Goal: Task Accomplishment & Management: Complete application form

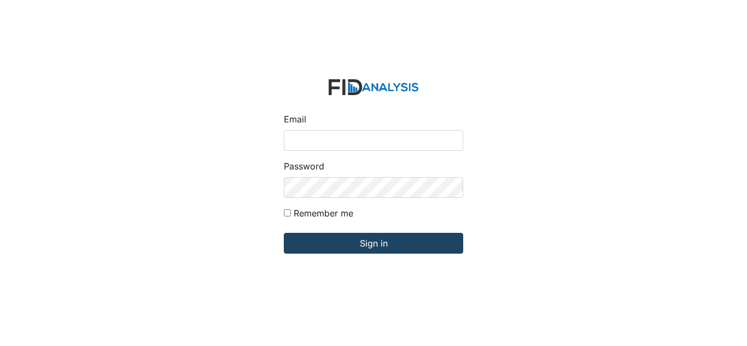
type input "[EMAIL_ADDRESS][DOMAIN_NAME]"
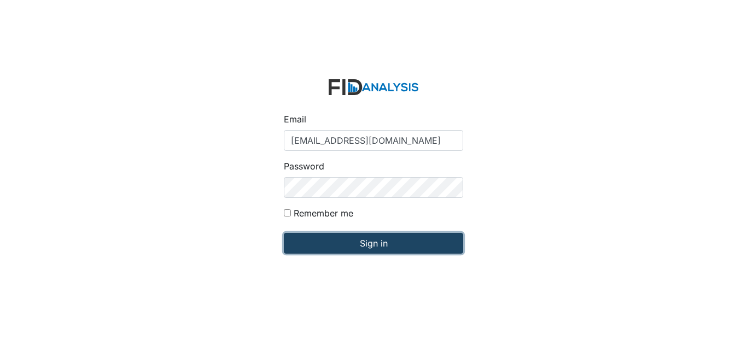
click at [339, 243] on input "Sign in" at bounding box center [373, 243] width 179 height 21
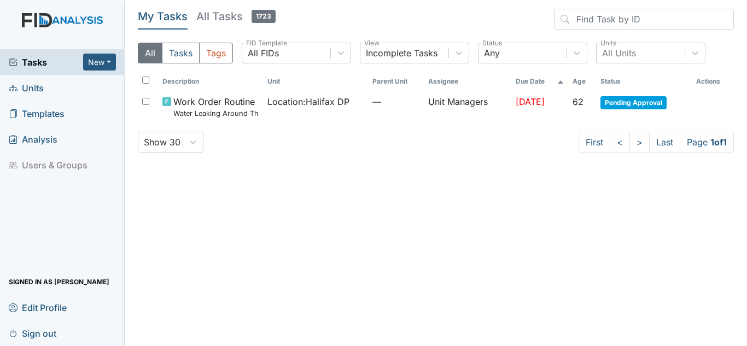
click at [44, 90] on link "Units" at bounding box center [62, 88] width 125 height 26
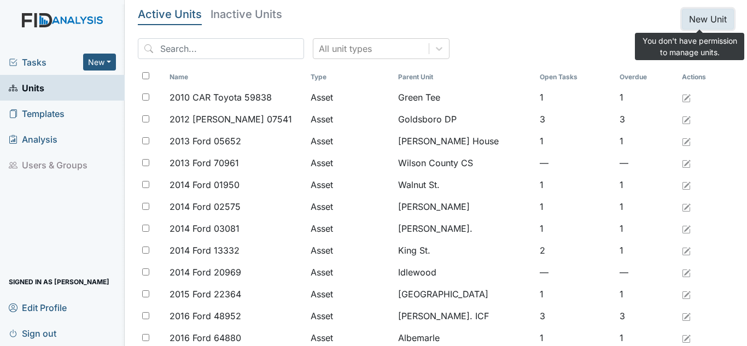
click at [692, 17] on button "New Unit" at bounding box center [708, 19] width 52 height 21
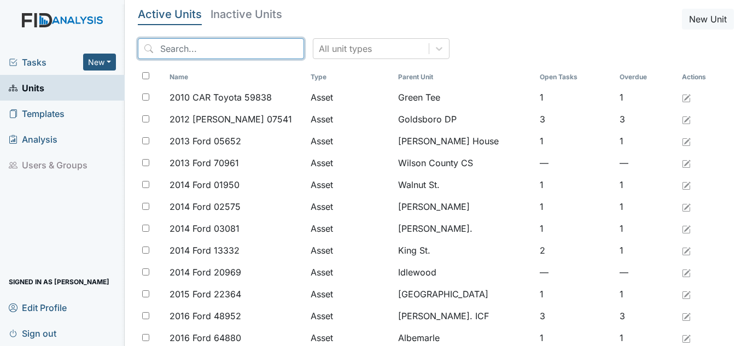
click at [225, 52] on input "search" at bounding box center [221, 48] width 166 height 21
type input "j"
click at [225, 51] on input "h" at bounding box center [221, 48] width 166 height 21
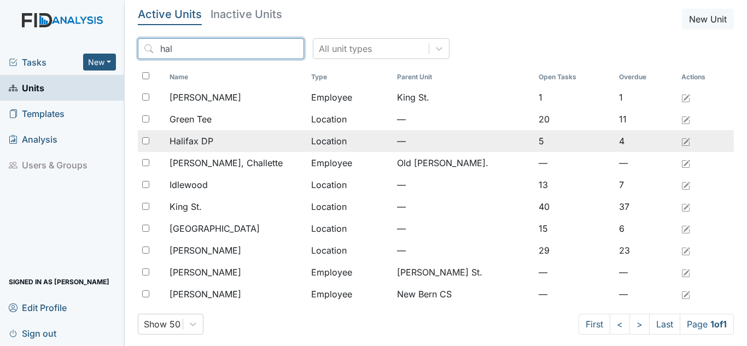
type input "hal"
click at [195, 145] on span "Halifax DP" at bounding box center [191, 140] width 44 height 13
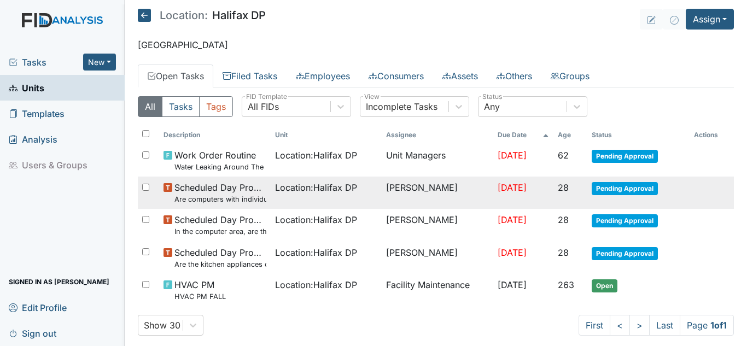
click at [628, 194] on span "Pending Approval" at bounding box center [624, 188] width 66 height 13
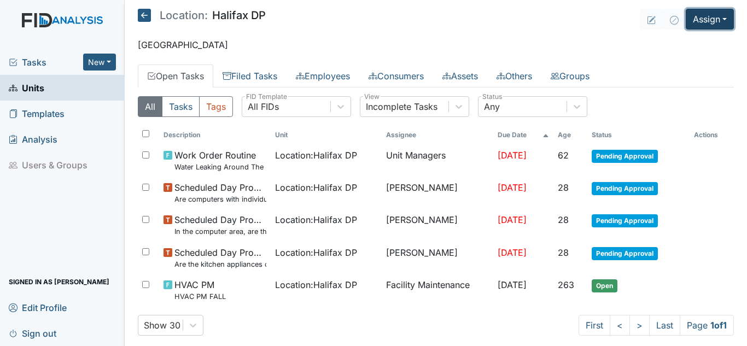
click at [707, 21] on button "Assign" at bounding box center [710, 19] width 48 height 21
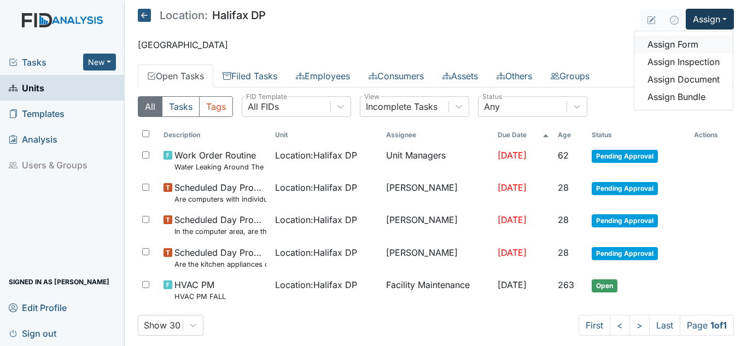
click at [685, 45] on link "Assign Form" at bounding box center [683, 44] width 98 height 17
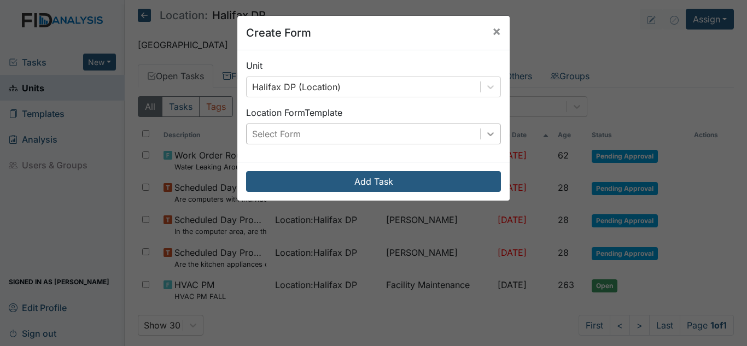
click at [495, 138] on div at bounding box center [491, 134] width 20 height 20
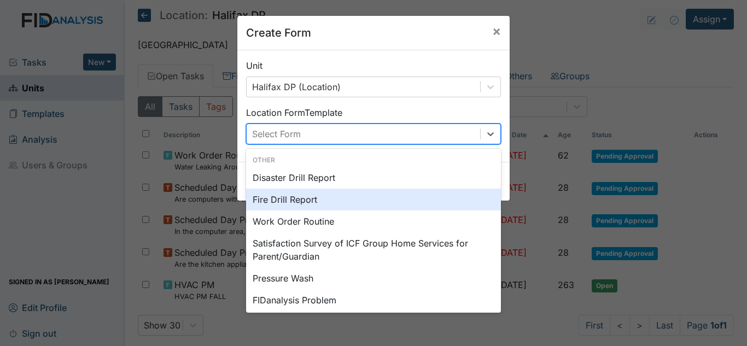
click at [297, 204] on div "Fire Drill Report" at bounding box center [373, 200] width 255 height 22
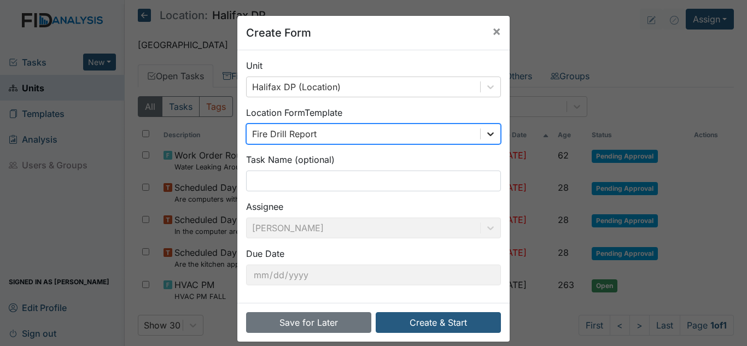
click at [485, 134] on icon at bounding box center [490, 133] width 11 height 11
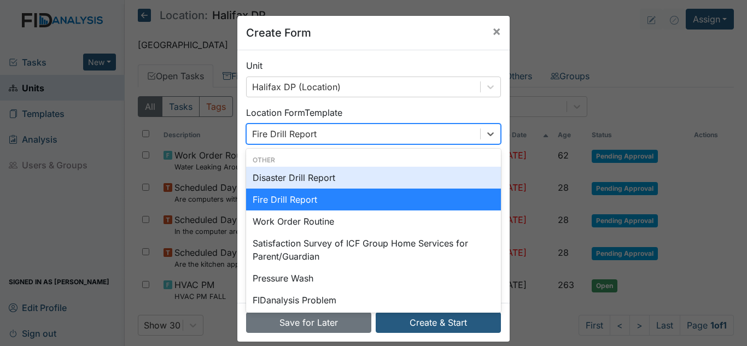
click at [335, 184] on div "Disaster Drill Report" at bounding box center [373, 178] width 255 height 22
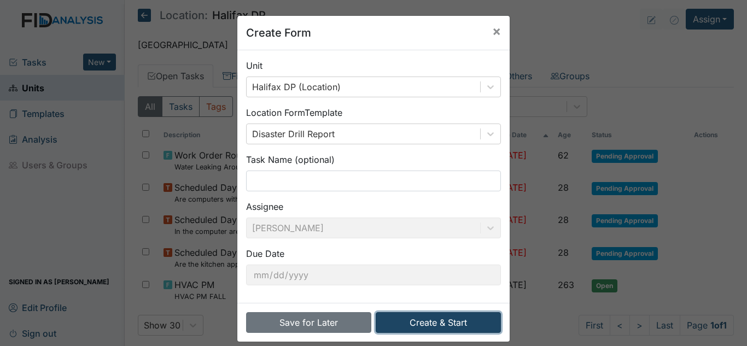
click at [438, 328] on button "Create & Start" at bounding box center [438, 322] width 125 height 21
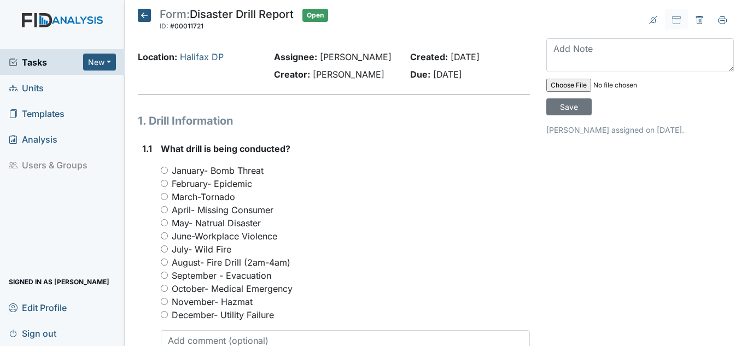
click at [162, 274] on input "September - Evacuation" at bounding box center [164, 275] width 7 height 7
radio input "true"
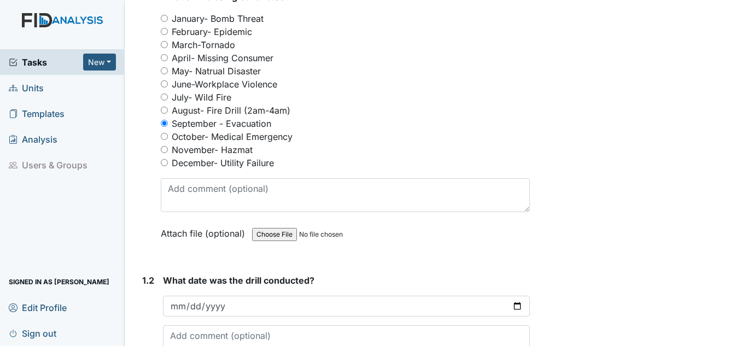
scroll to position [164, 0]
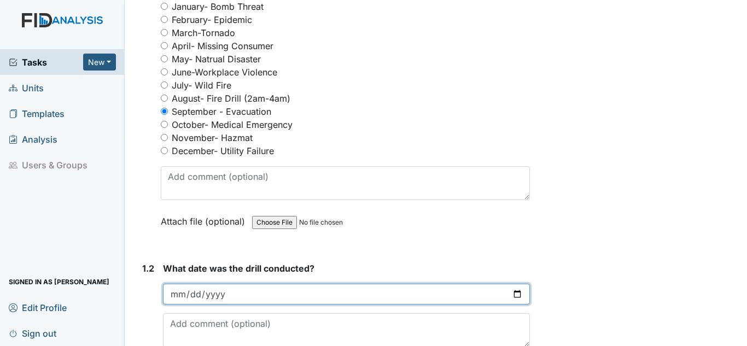
click at [185, 289] on input "date" at bounding box center [346, 294] width 367 height 21
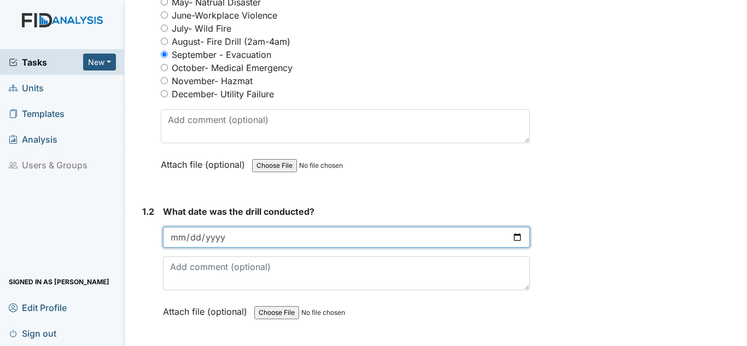
scroll to position [273, 0]
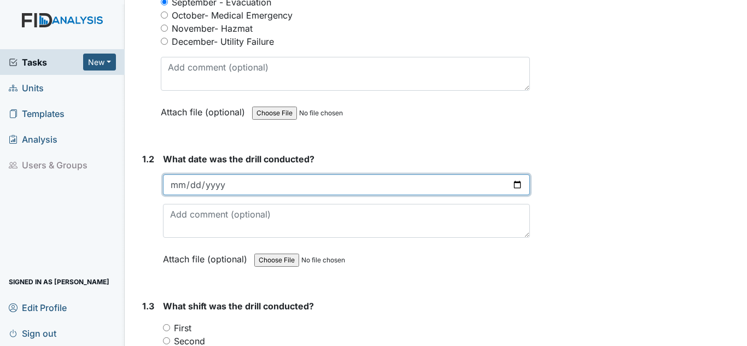
click at [197, 184] on input "2025-09-03" at bounding box center [346, 184] width 367 height 21
type input "2025-09-30"
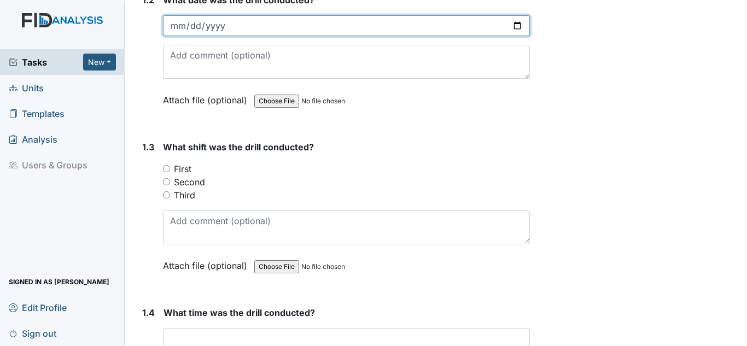
scroll to position [437, 0]
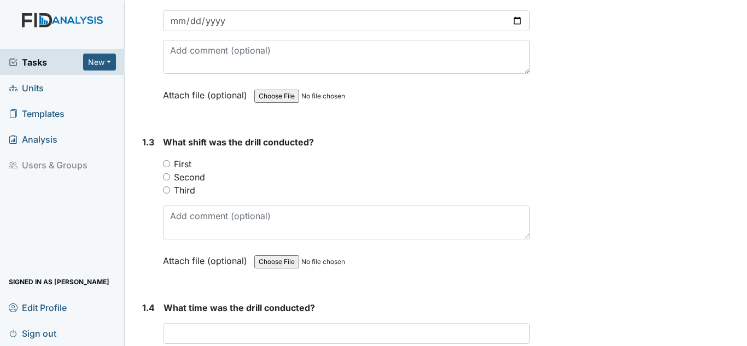
drag, startPoint x: 265, startPoint y: 183, endPoint x: 251, endPoint y: 181, distance: 13.2
click at [263, 182] on div "Second" at bounding box center [346, 177] width 367 height 13
click at [183, 164] on label "First" at bounding box center [182, 163] width 17 height 13
click at [170, 164] on input "First" at bounding box center [166, 163] width 7 height 7
radio input "true"
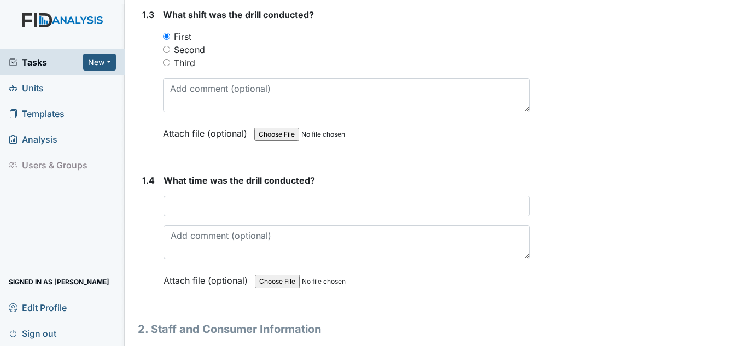
scroll to position [601, 0]
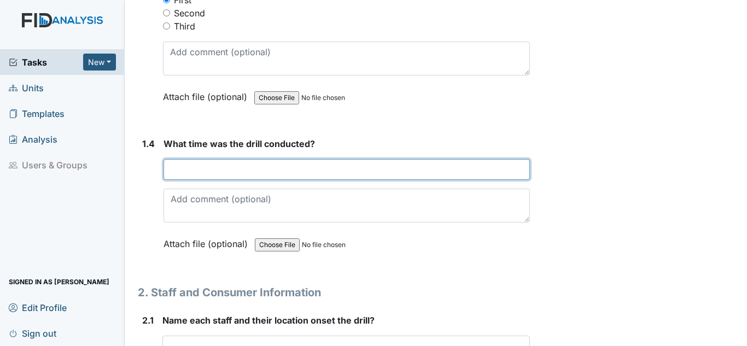
click at [197, 176] on input "text" at bounding box center [346, 169] width 366 height 21
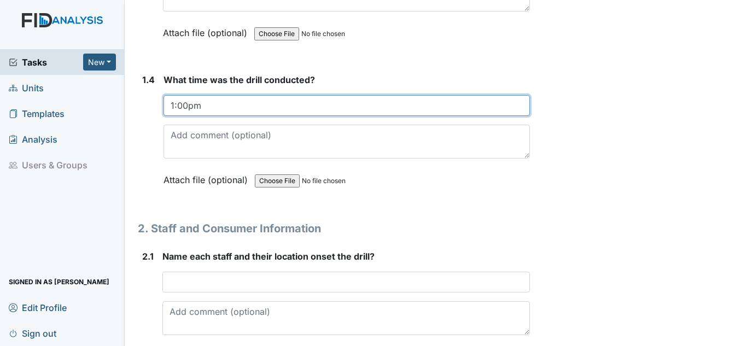
scroll to position [765, 0]
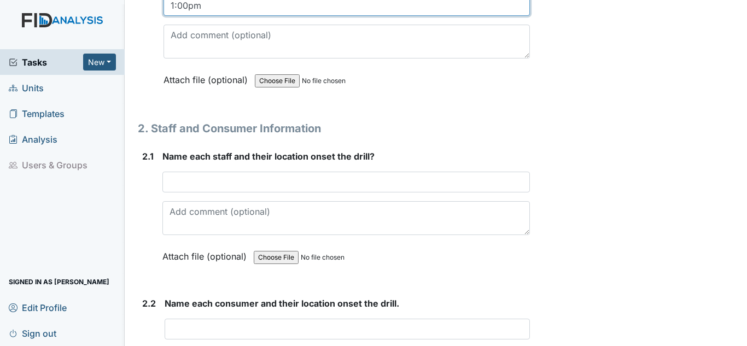
type input "1:00pm"
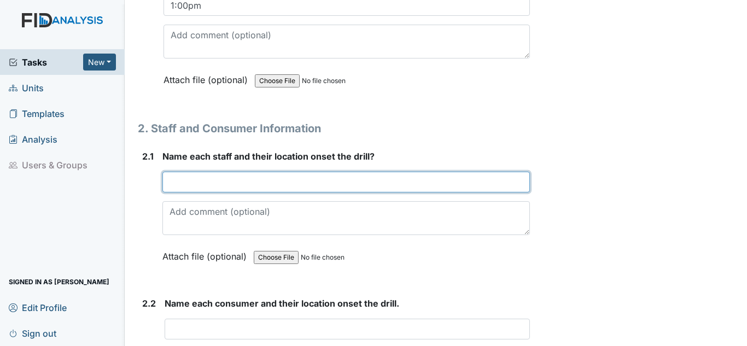
click at [216, 191] on input "text" at bounding box center [345, 182] width 367 height 21
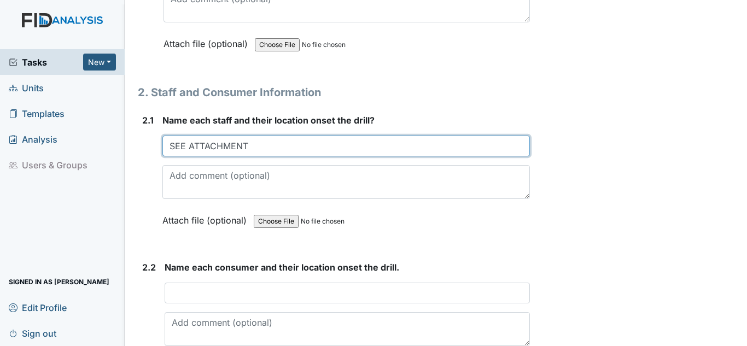
scroll to position [820, 0]
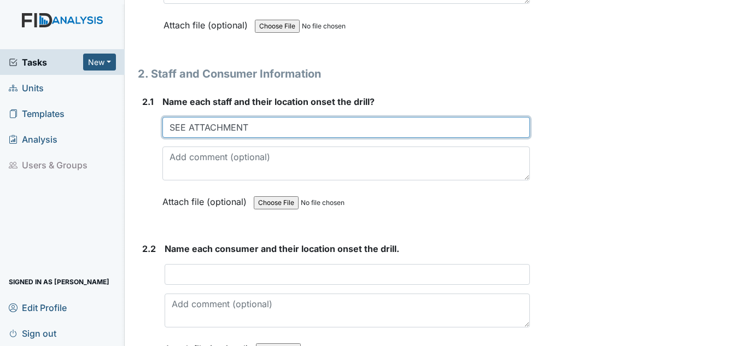
type input "SEE ATTACHMENT"
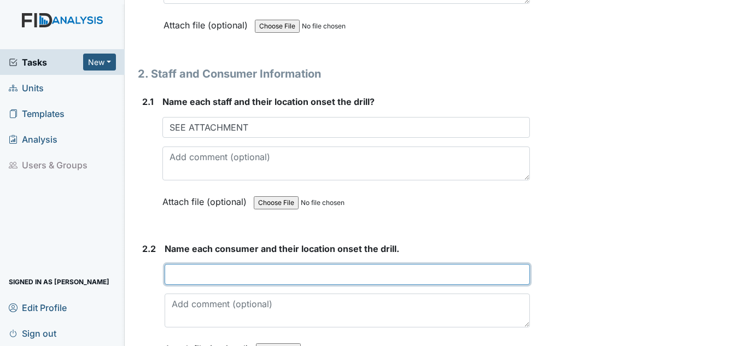
click at [215, 274] on input "text" at bounding box center [347, 274] width 365 height 21
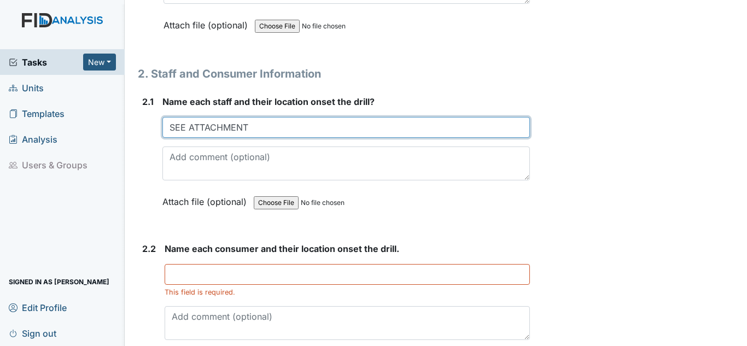
drag, startPoint x: 169, startPoint y: 125, endPoint x: 249, endPoint y: 131, distance: 79.5
click at [249, 131] on input "SEE ATTACHMENT" at bounding box center [345, 127] width 367 height 21
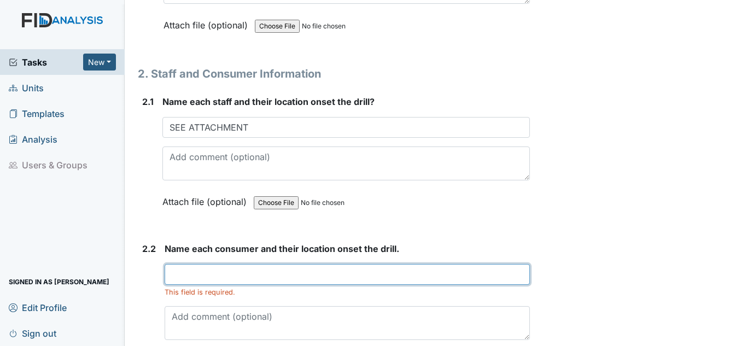
click at [190, 280] on input "text" at bounding box center [347, 274] width 365 height 21
paste input "SEE ATTACHMENT"
type input "SEE ATTACHMENT"
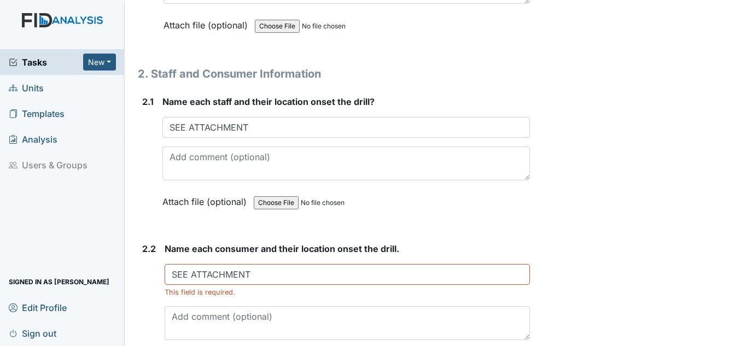
click at [326, 248] on span "Name each consumer and their location onset the drill." at bounding box center [282, 248] width 235 height 11
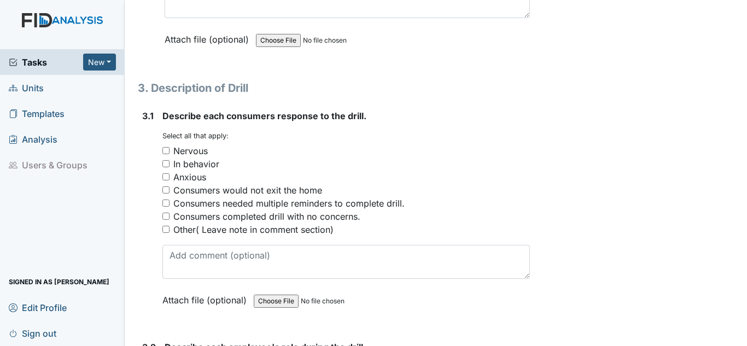
scroll to position [1148, 0]
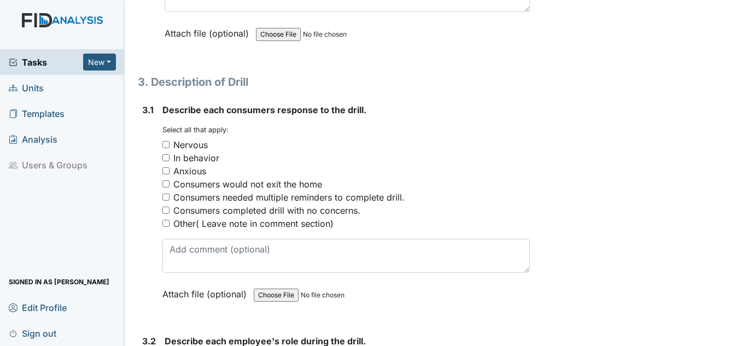
click at [189, 208] on div "Consumers completed drill with no concerns." at bounding box center [266, 210] width 187 height 13
click at [169, 208] on input "Consumers completed drill with no concerns." at bounding box center [165, 210] width 7 height 7
checkbox input "true"
click at [186, 224] on div "Other( Leave note in comment section)" at bounding box center [253, 223] width 160 height 13
click at [169, 224] on input "Other( Leave note in comment section)" at bounding box center [165, 223] width 7 height 7
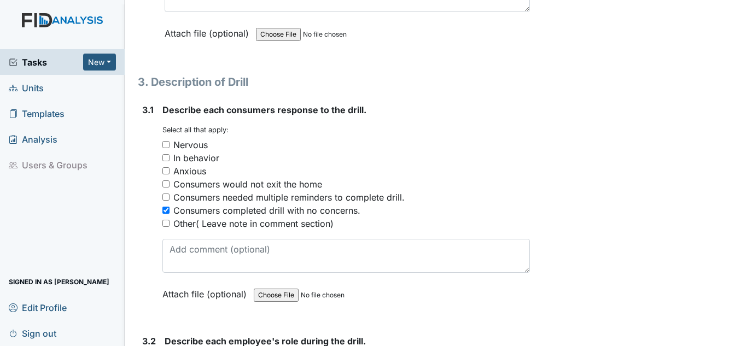
checkbox input "true"
click at [179, 212] on div "Consumers completed drill with no concerns." at bounding box center [266, 210] width 187 height 13
click at [169, 212] on input "Consumers completed drill with no concerns." at bounding box center [165, 210] width 7 height 7
checkbox input "false"
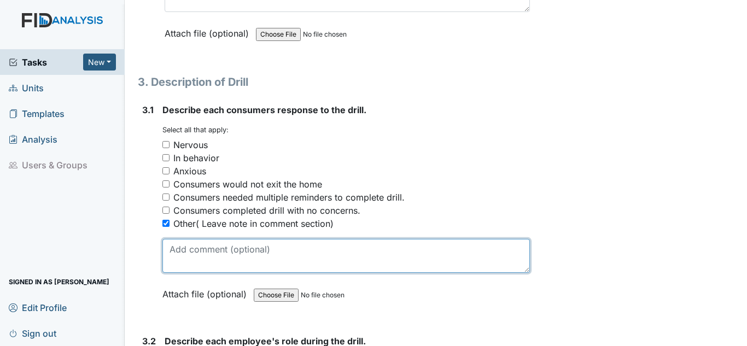
drag, startPoint x: 204, startPoint y: 266, endPoint x: 221, endPoint y: 265, distance: 17.0
click at [204, 266] on textarea at bounding box center [345, 256] width 367 height 34
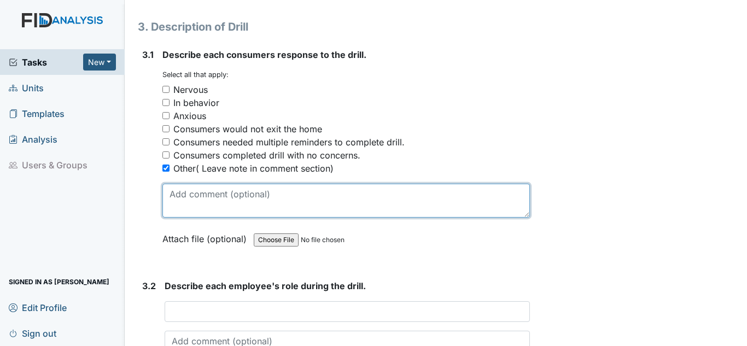
scroll to position [1203, 0]
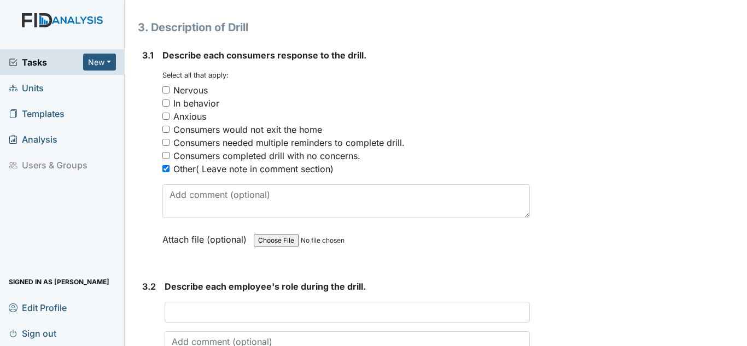
click at [186, 170] on div "Other( Leave note in comment section)" at bounding box center [253, 168] width 160 height 13
click at [169, 170] on input "Other( Leave note in comment section)" at bounding box center [165, 168] width 7 height 7
checkbox input "false"
click at [163, 154] on input "Consumers completed drill with no concerns." at bounding box center [165, 155] width 7 height 7
checkbox input "true"
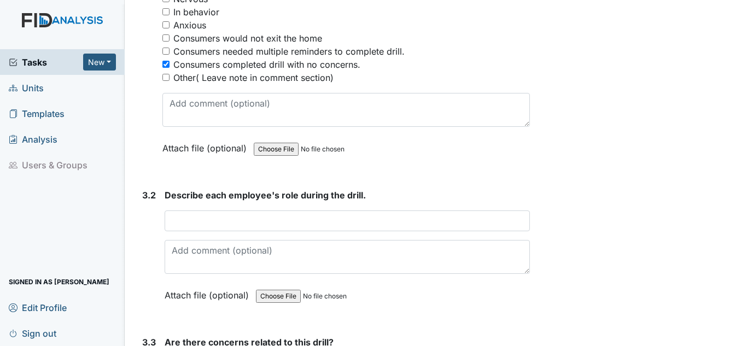
scroll to position [1312, 0]
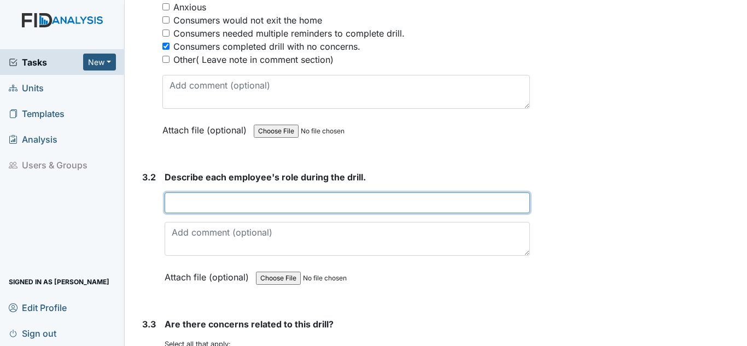
click at [202, 209] on input "text" at bounding box center [347, 202] width 365 height 21
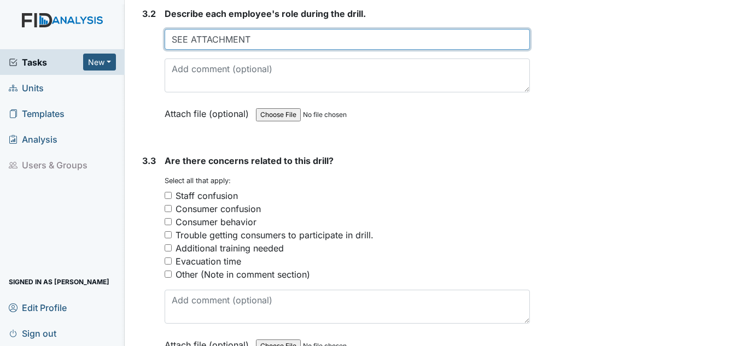
scroll to position [1476, 0]
type input "SEE ATTACHMENT"
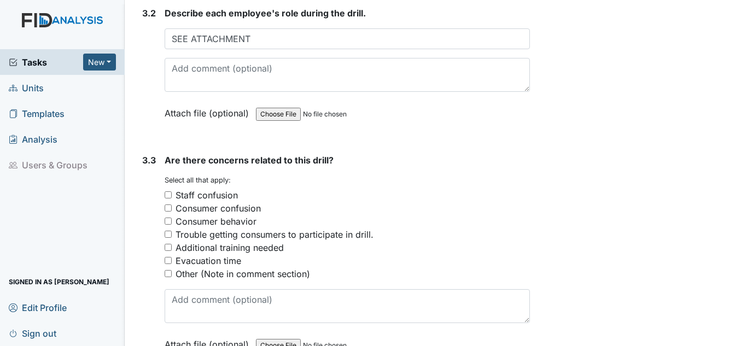
click at [187, 276] on div "Other (Note in comment section)" at bounding box center [242, 273] width 134 height 13
click at [172, 276] on input "Other (Note in comment section)" at bounding box center [168, 273] width 7 height 7
checkbox input "true"
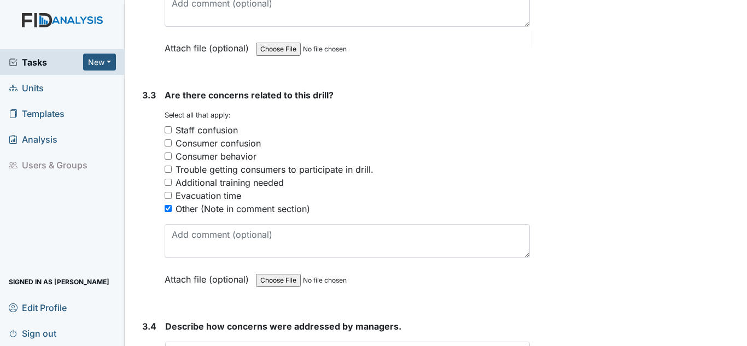
scroll to position [1640, 0]
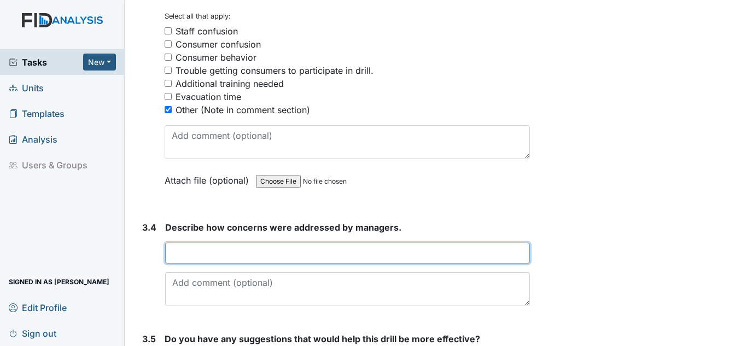
click at [208, 257] on input "text" at bounding box center [347, 253] width 365 height 21
type input "n"
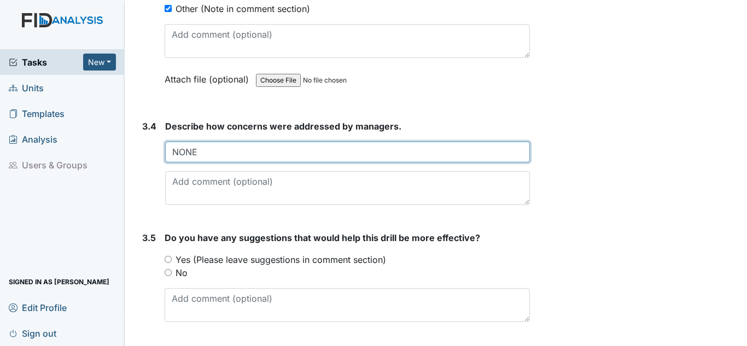
scroll to position [1773, 0]
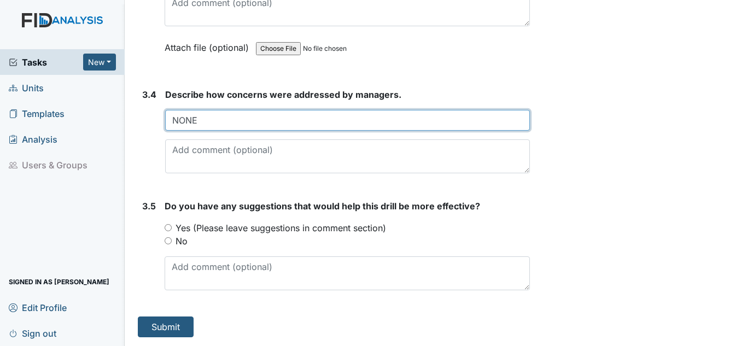
type input "NONE"
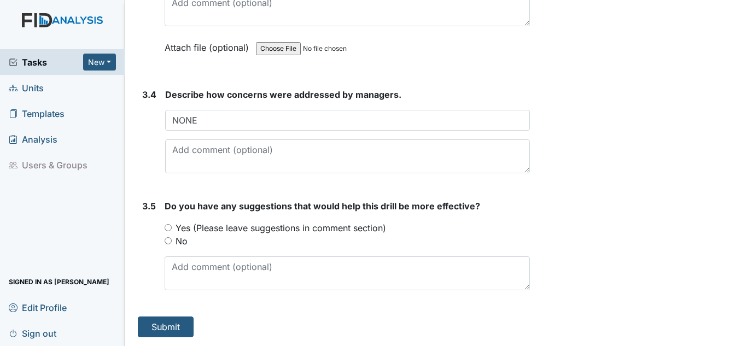
click at [180, 242] on label "No" at bounding box center [181, 241] width 12 height 13
click at [172, 242] on input "No" at bounding box center [168, 240] width 7 height 7
radio input "true"
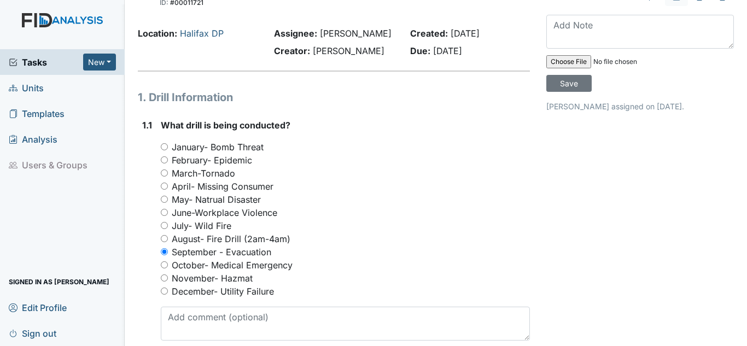
scroll to position [0, 0]
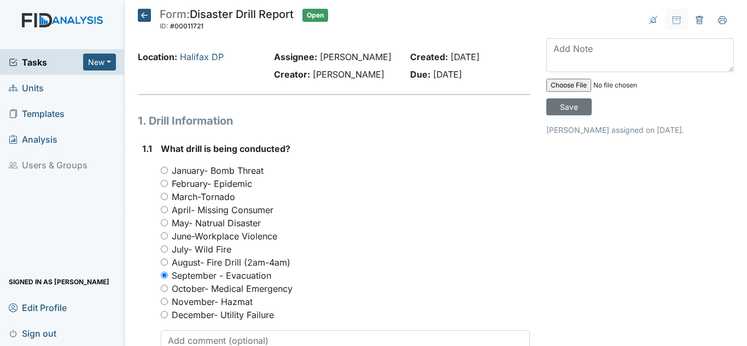
click at [563, 83] on input "file" at bounding box center [620, 85] width 149 height 26
type input "C:\fakepath\Disaster Drill for September 2025.pdf"
click at [571, 108] on input "Save" at bounding box center [568, 106] width 45 height 17
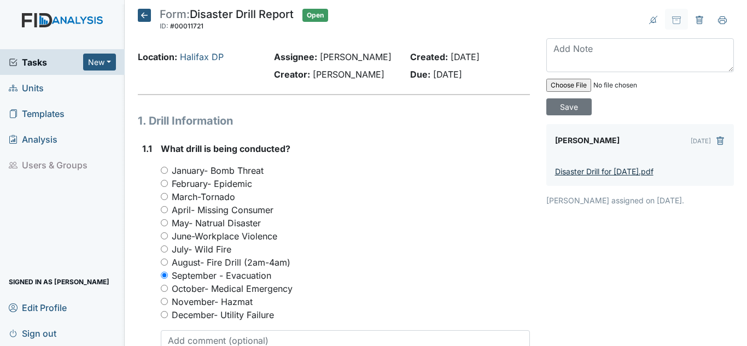
click at [606, 172] on link "Disaster Drill for September 2025.pdf" at bounding box center [604, 171] width 98 height 9
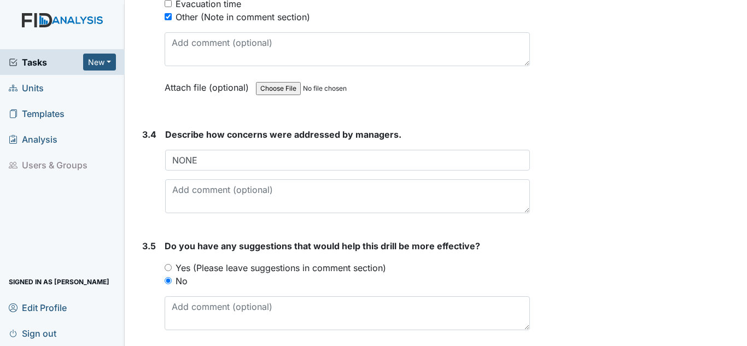
scroll to position [1773, 0]
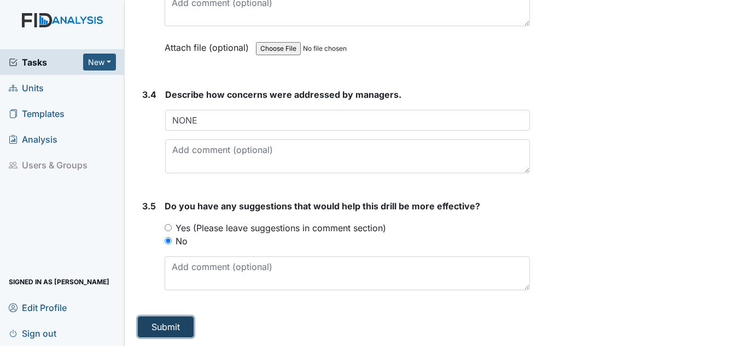
click at [179, 327] on button "Submit" at bounding box center [166, 327] width 56 height 21
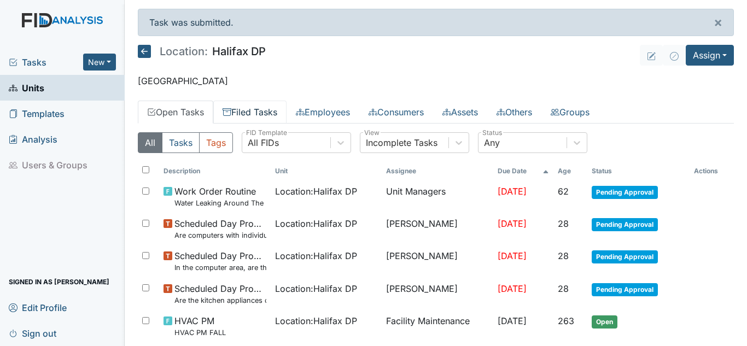
click at [274, 112] on link "Filed Tasks" at bounding box center [249, 112] width 73 height 23
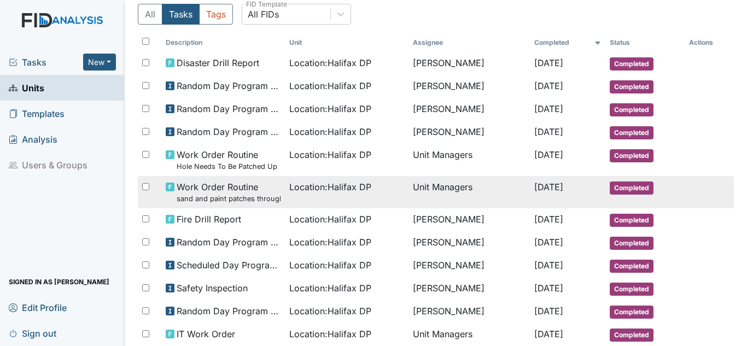
scroll to position [109, 0]
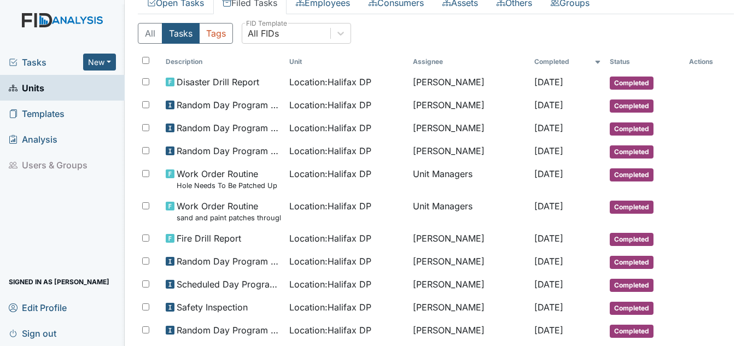
click at [41, 67] on span "Tasks" at bounding box center [46, 62] width 74 height 13
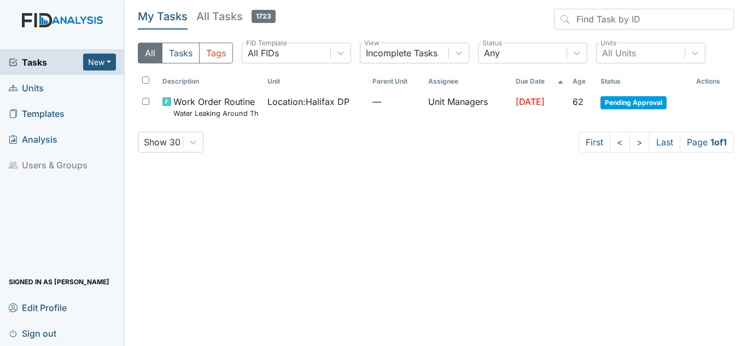
click at [39, 89] on span "Units" at bounding box center [26, 87] width 35 height 17
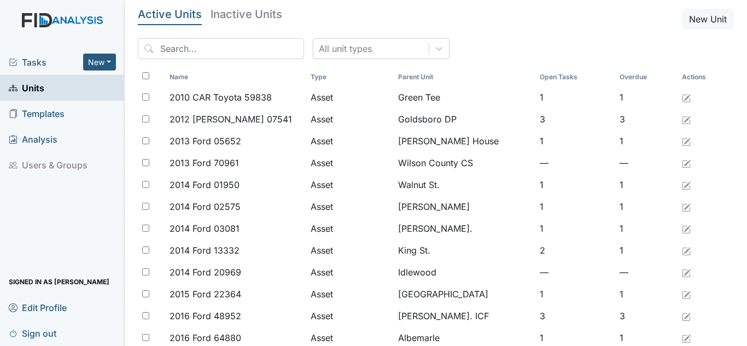
click at [39, 62] on span "Tasks" at bounding box center [46, 62] width 74 height 13
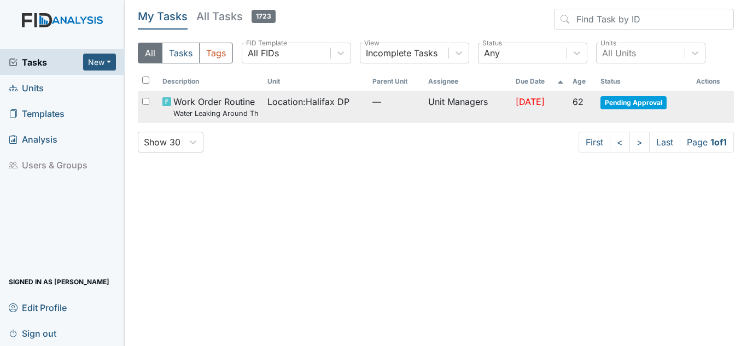
click at [618, 99] on span "Pending Approval" at bounding box center [633, 102] width 66 height 13
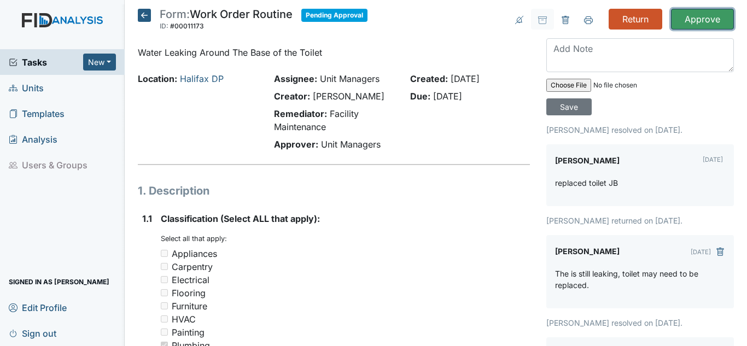
click at [699, 20] on input "Approve" at bounding box center [702, 19] width 63 height 21
